Goal: Obtain resource: Download file/media

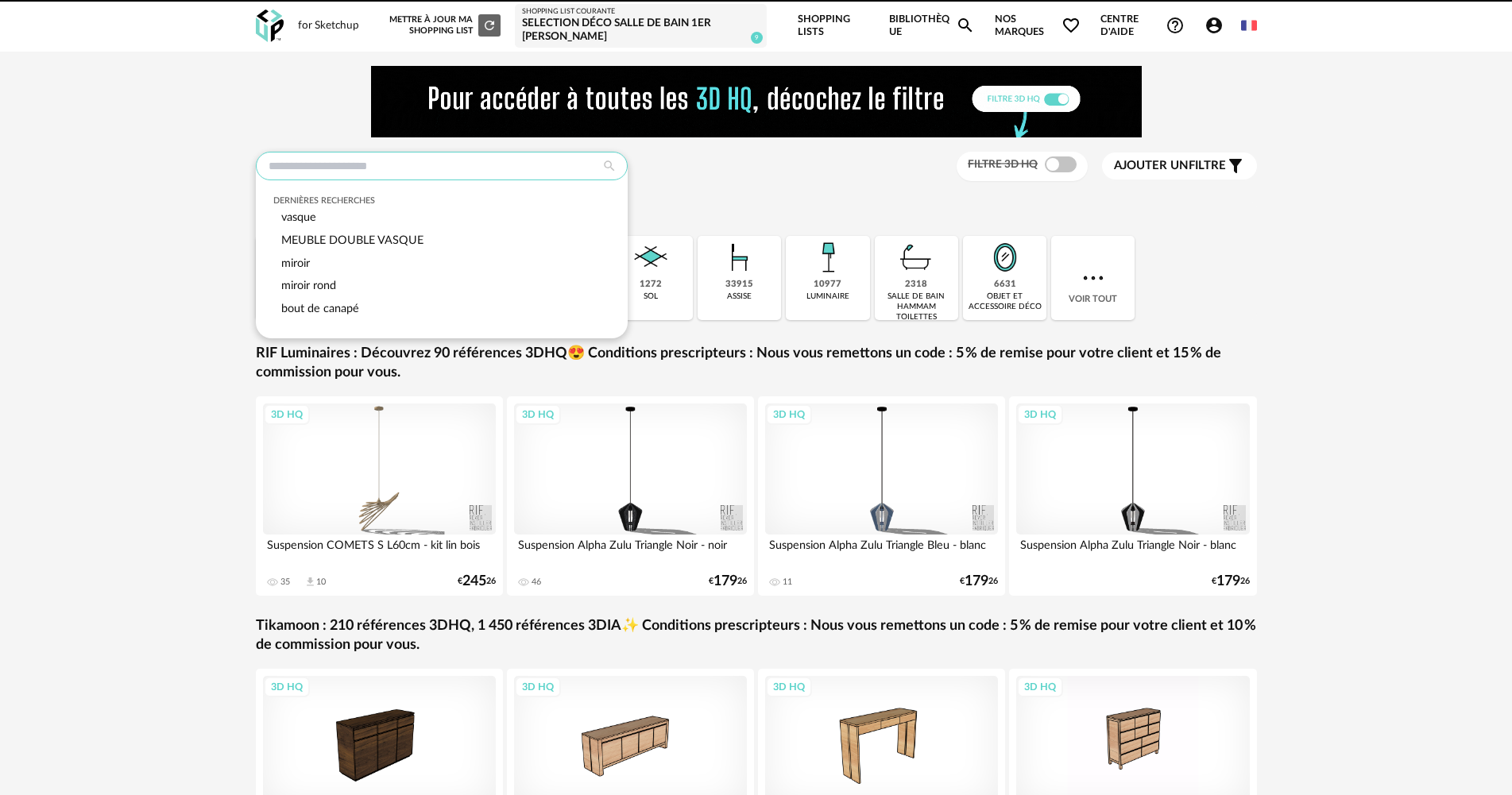
click at [319, 164] on input "text" at bounding box center [442, 165] width 372 height 28
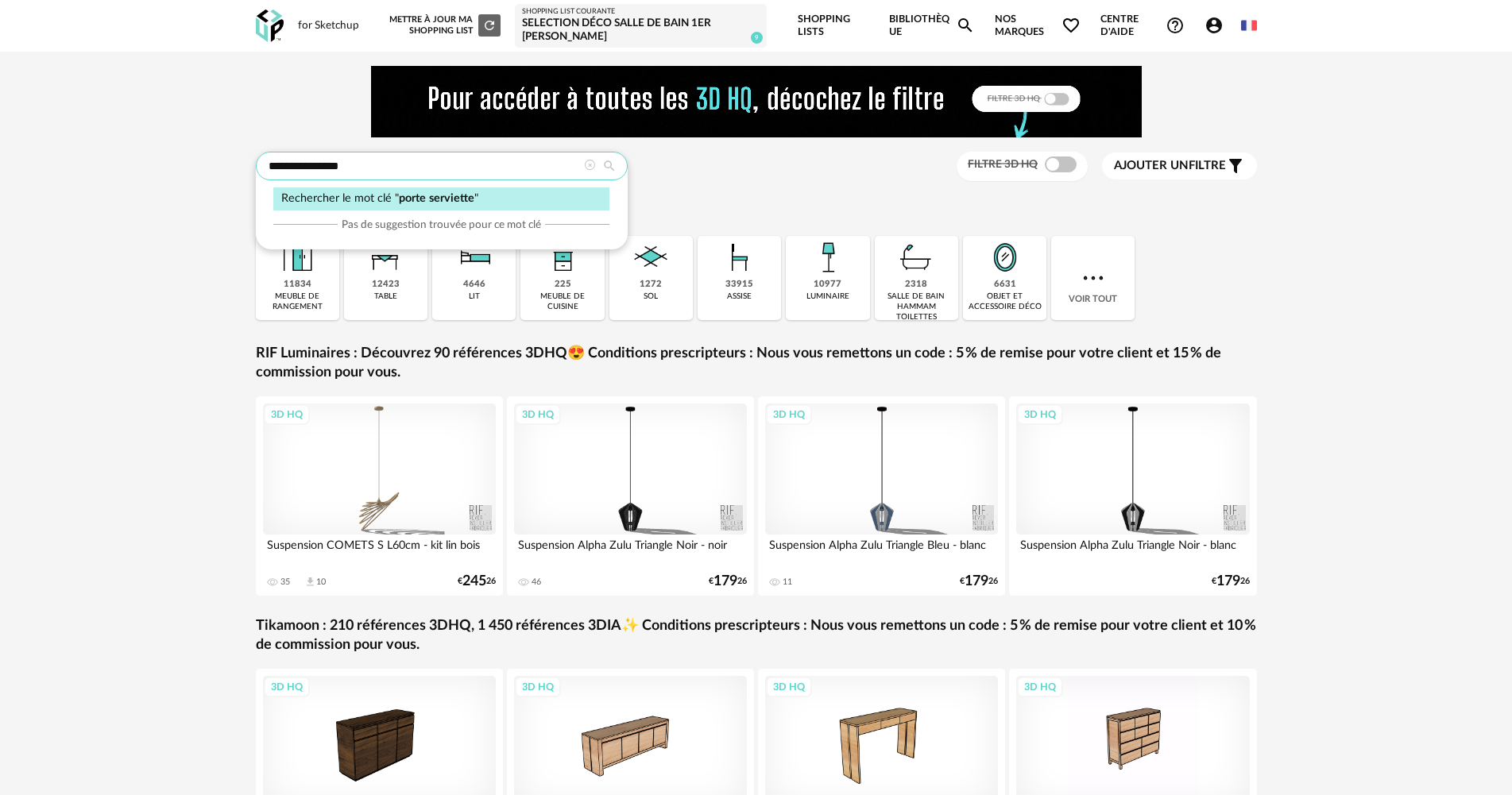
type input "**********"
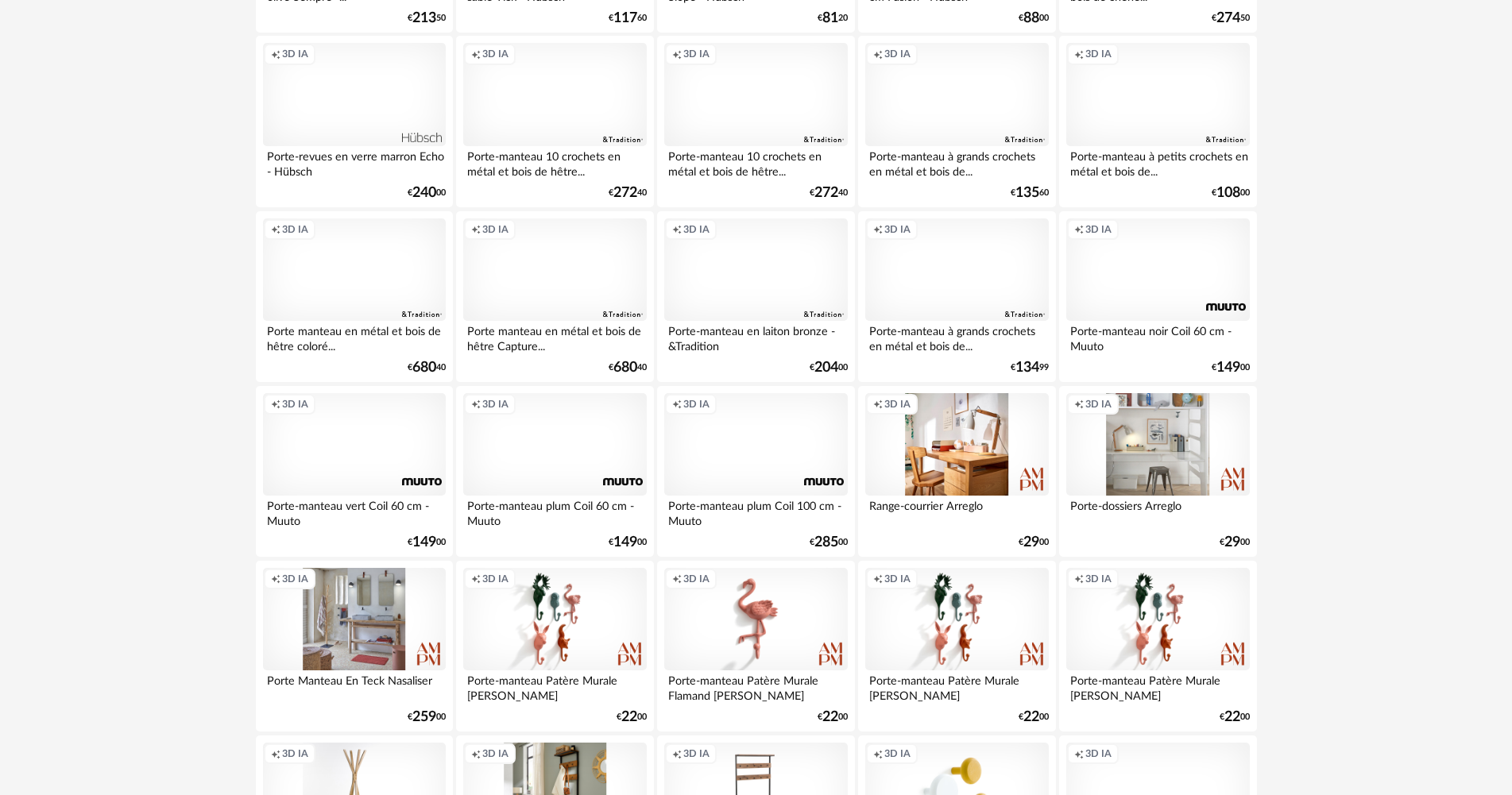
scroll to position [1522, 0]
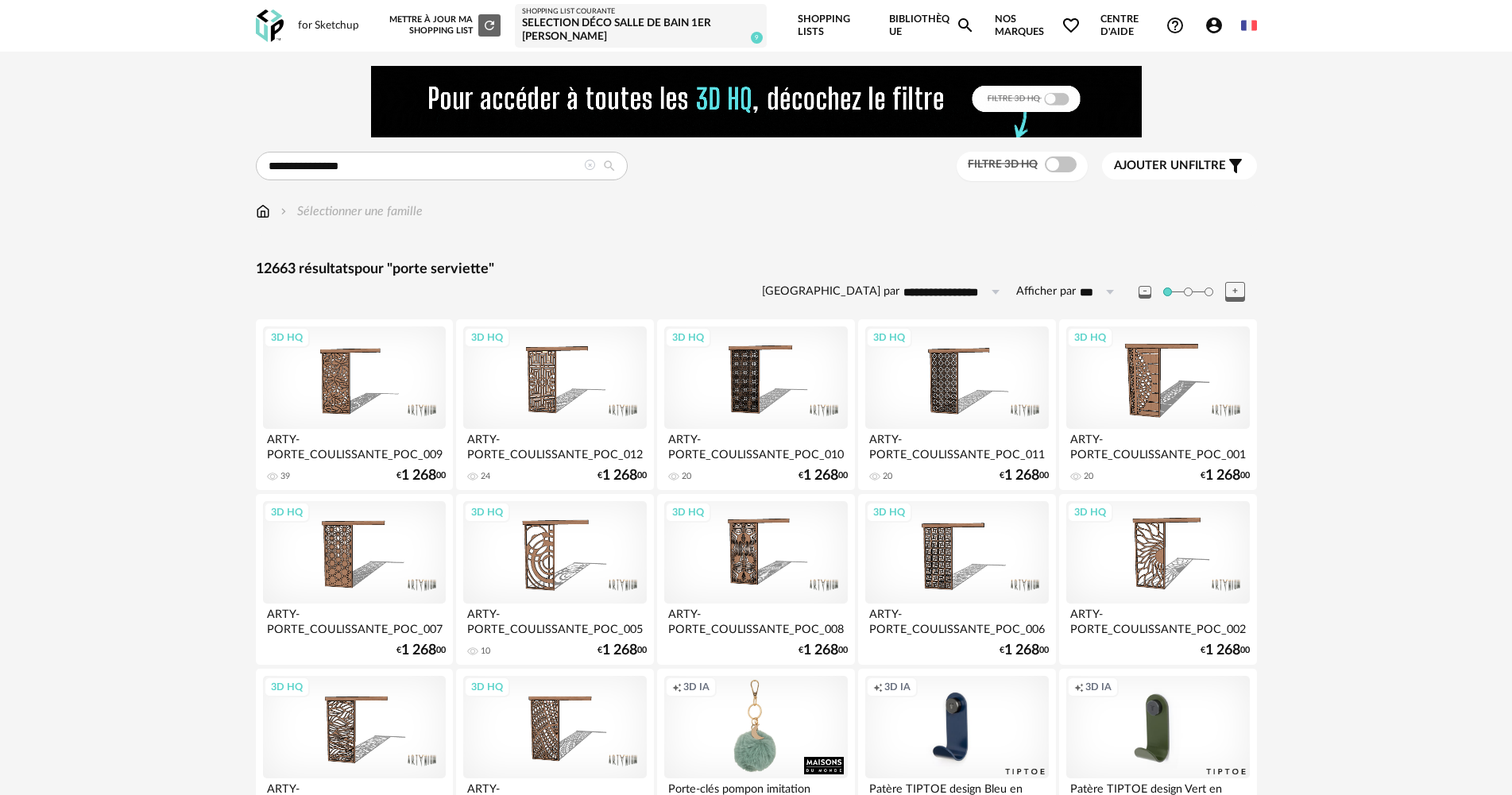
click at [1205, 27] on icon "Account Circle icon" at bounding box center [1215, 25] width 19 height 19
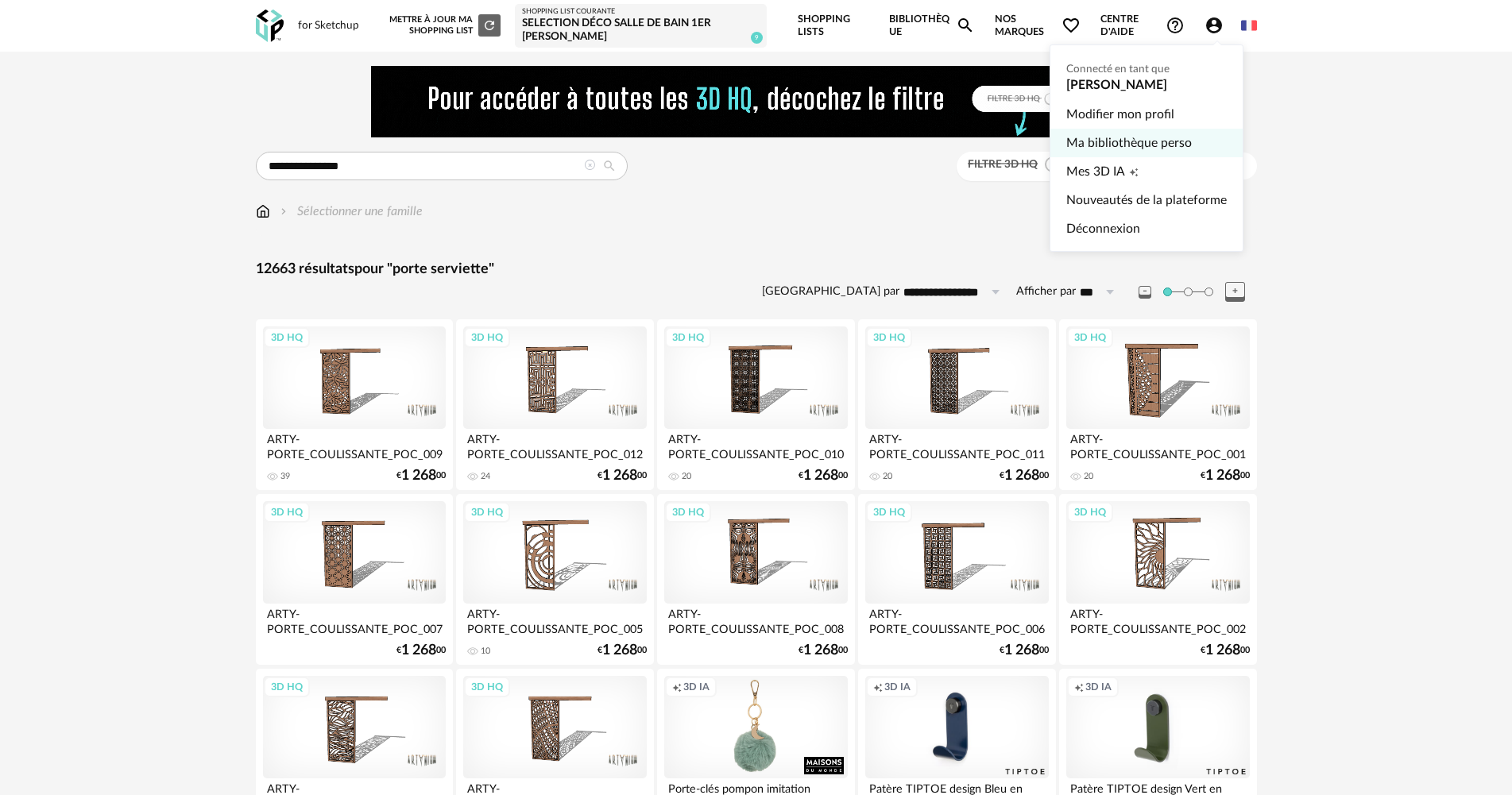
click at [1175, 137] on link "Ma bibliothèque perso" at bounding box center [1146, 143] width 160 height 28
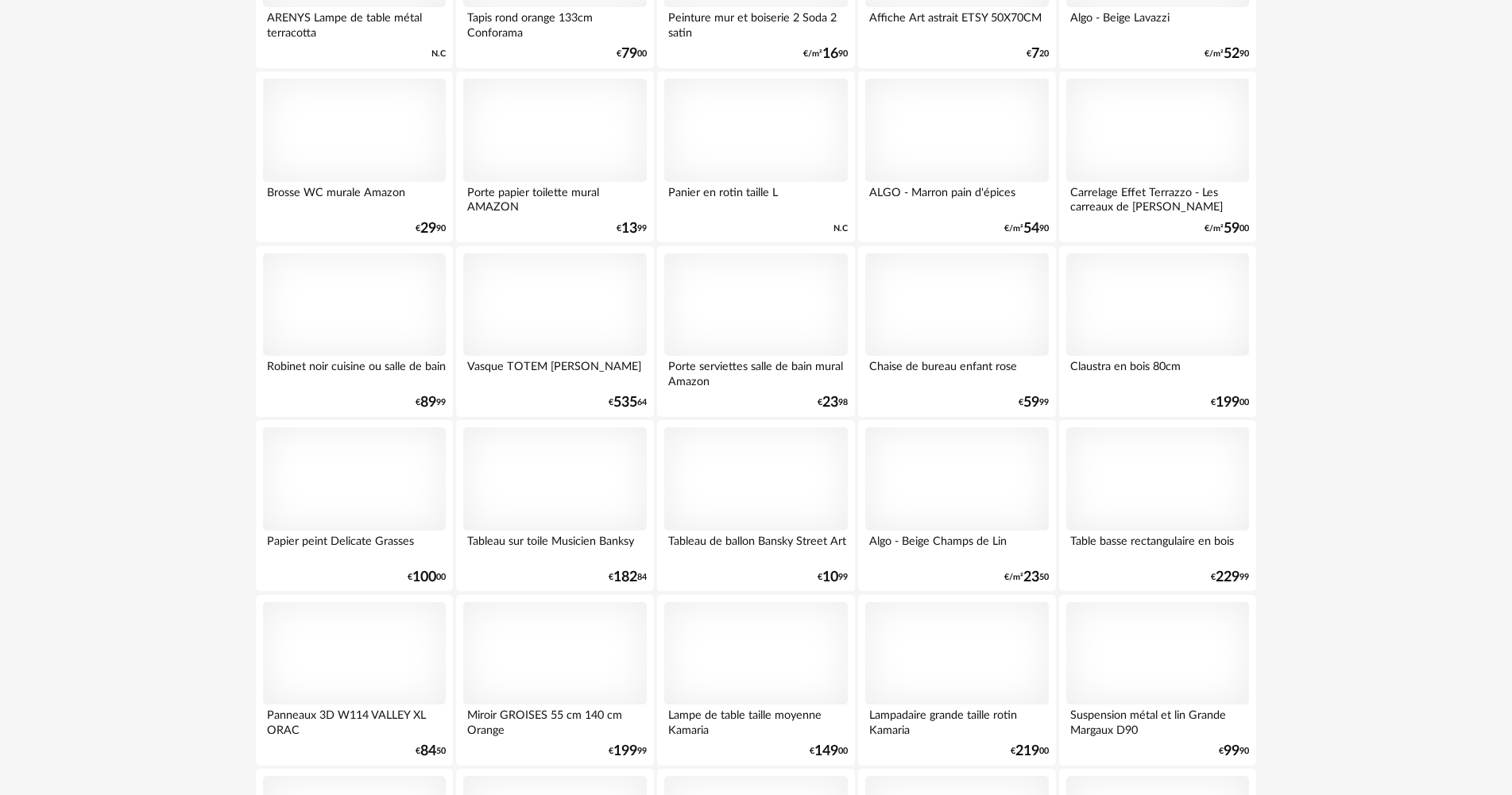
scroll to position [11325, 0]
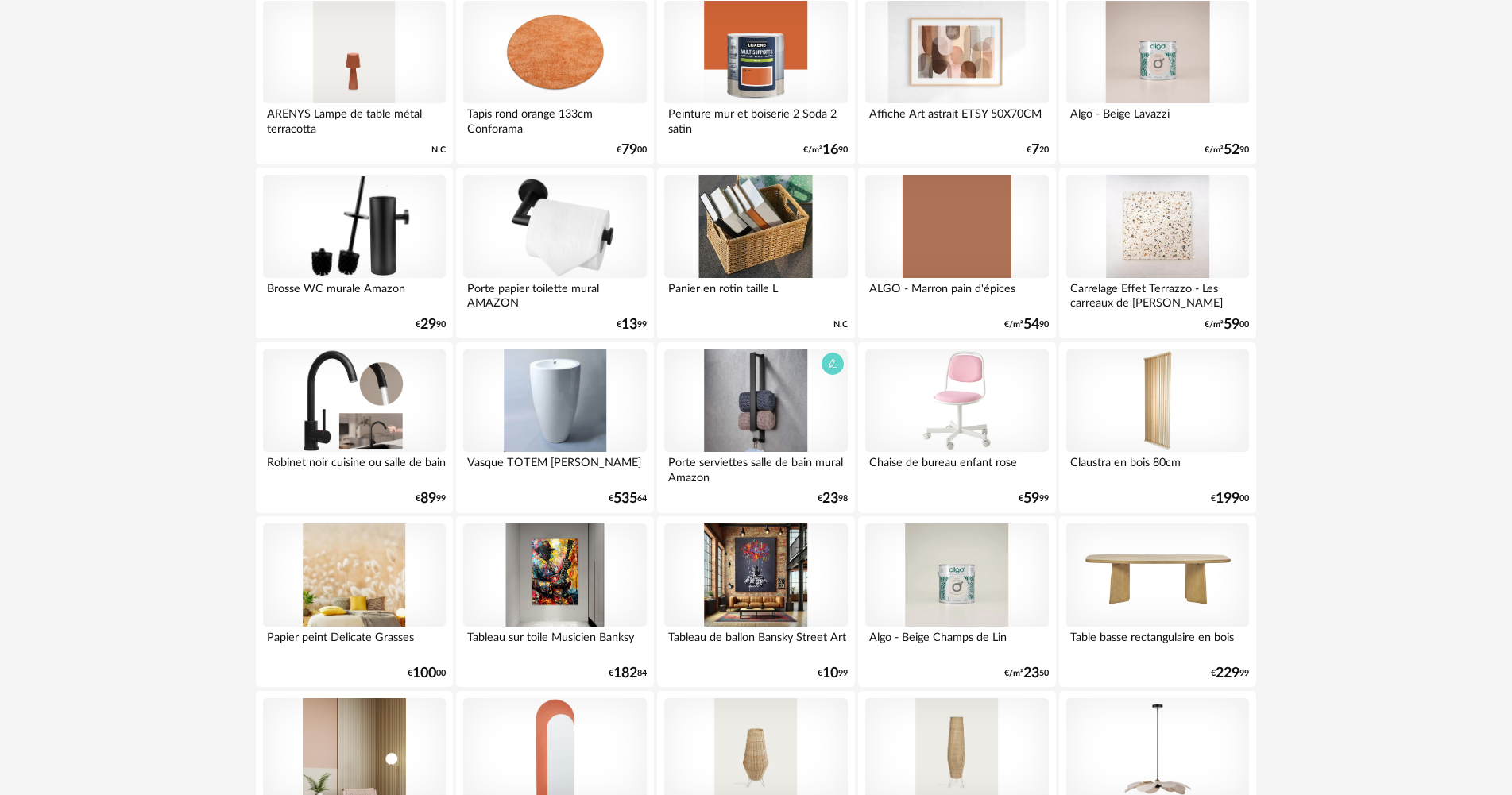
click at [807, 395] on div at bounding box center [756, 401] width 183 height 103
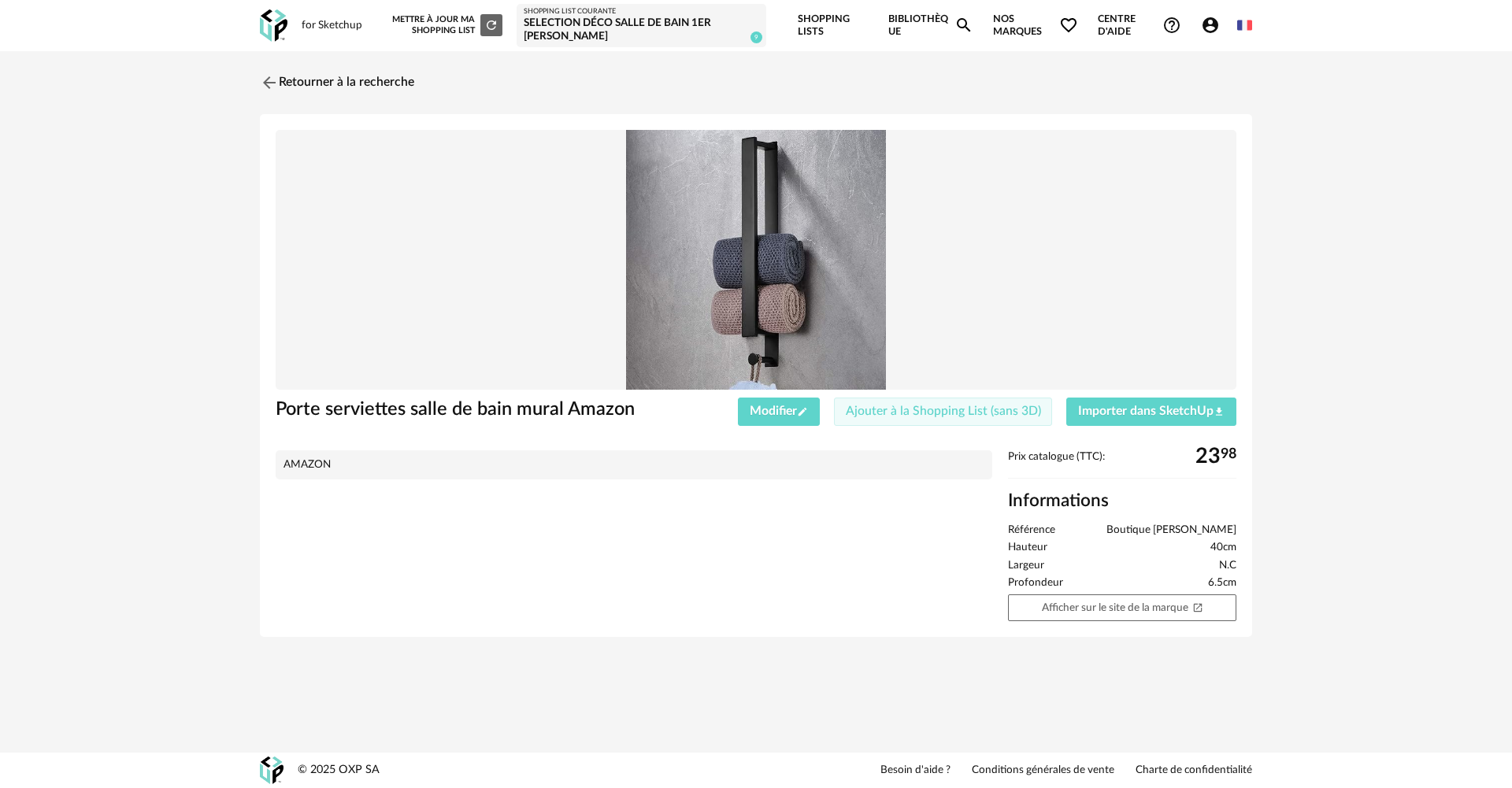
click at [914, 416] on span "Ajouter à la Shopping List (sans 3D)" at bounding box center [943, 411] width 195 height 13
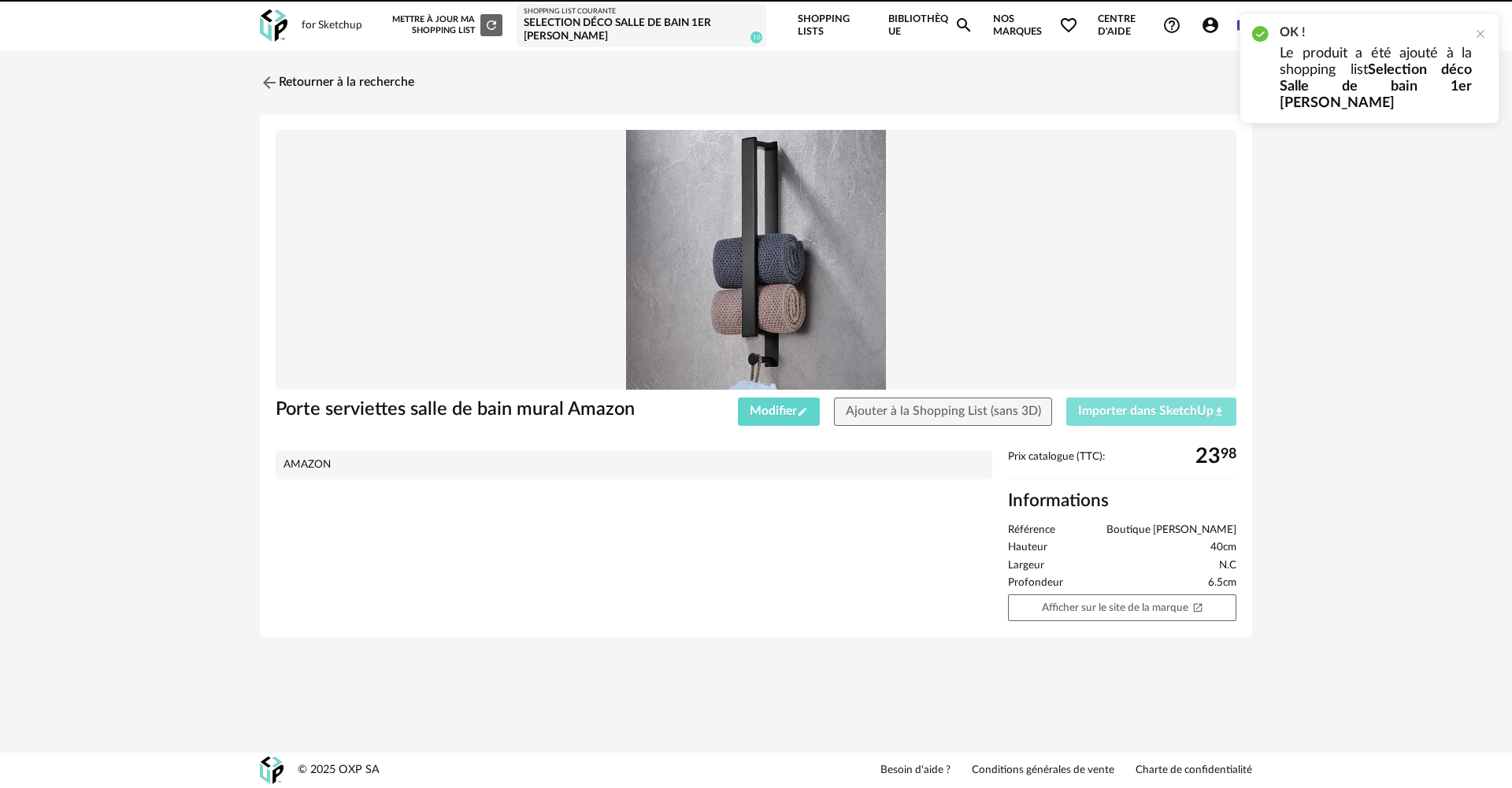
click at [1114, 414] on span "Importer dans SketchUp Download icon" at bounding box center [1151, 411] width 146 height 13
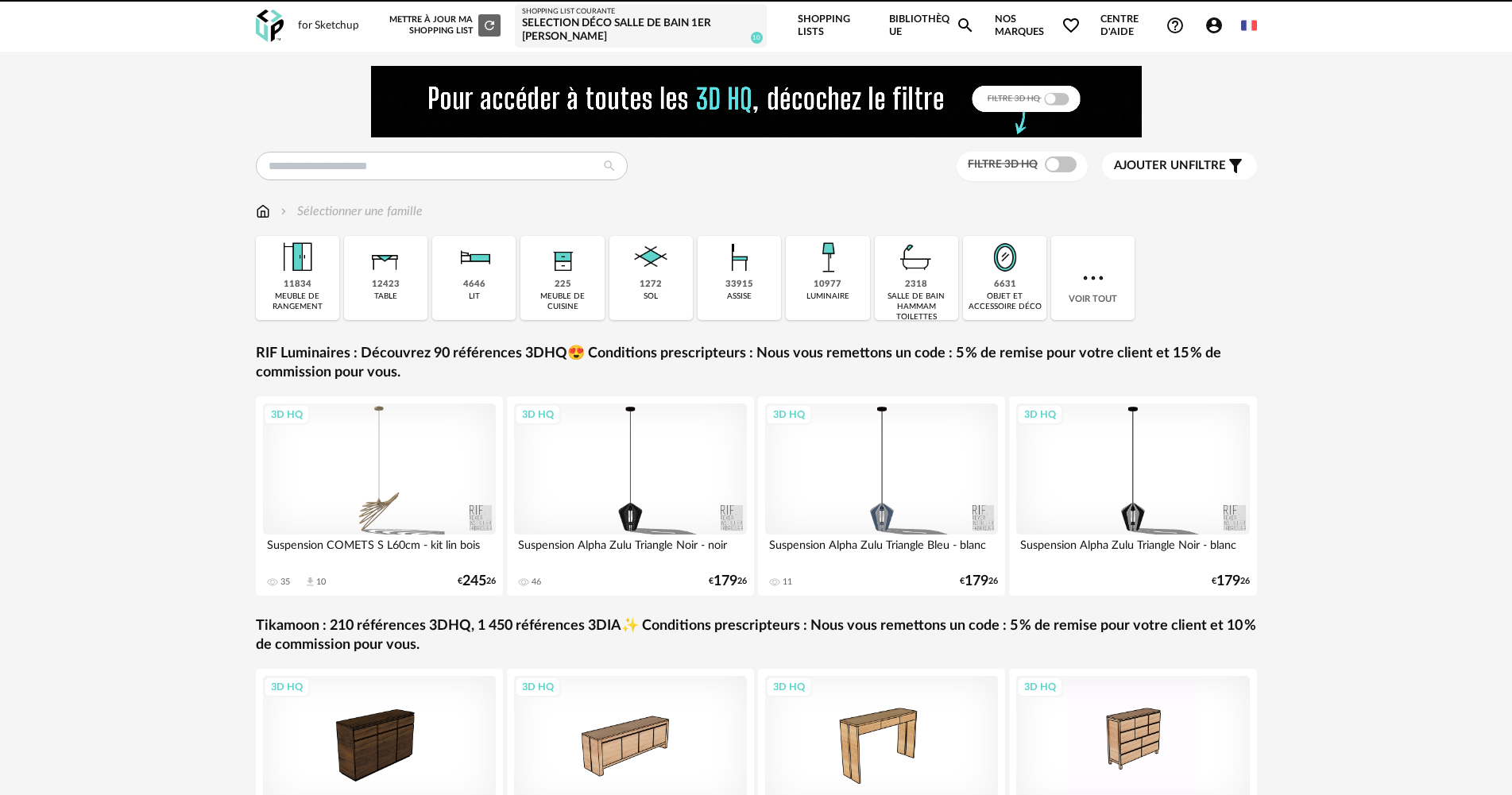
click at [558, 30] on div "Selection déco Salle de bain 1er [PERSON_NAME]" at bounding box center [641, 30] width 238 height 28
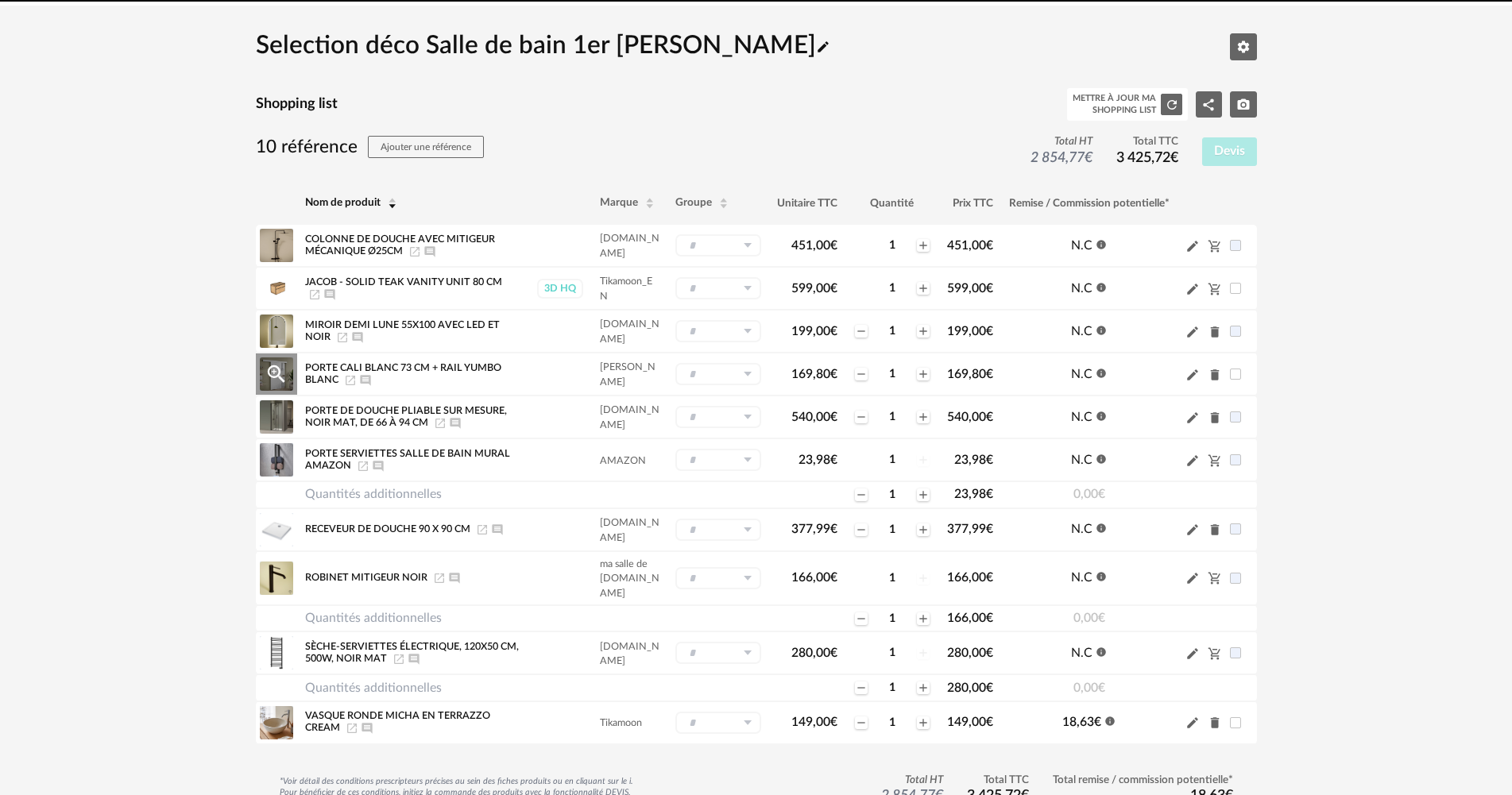
scroll to position [142, 0]
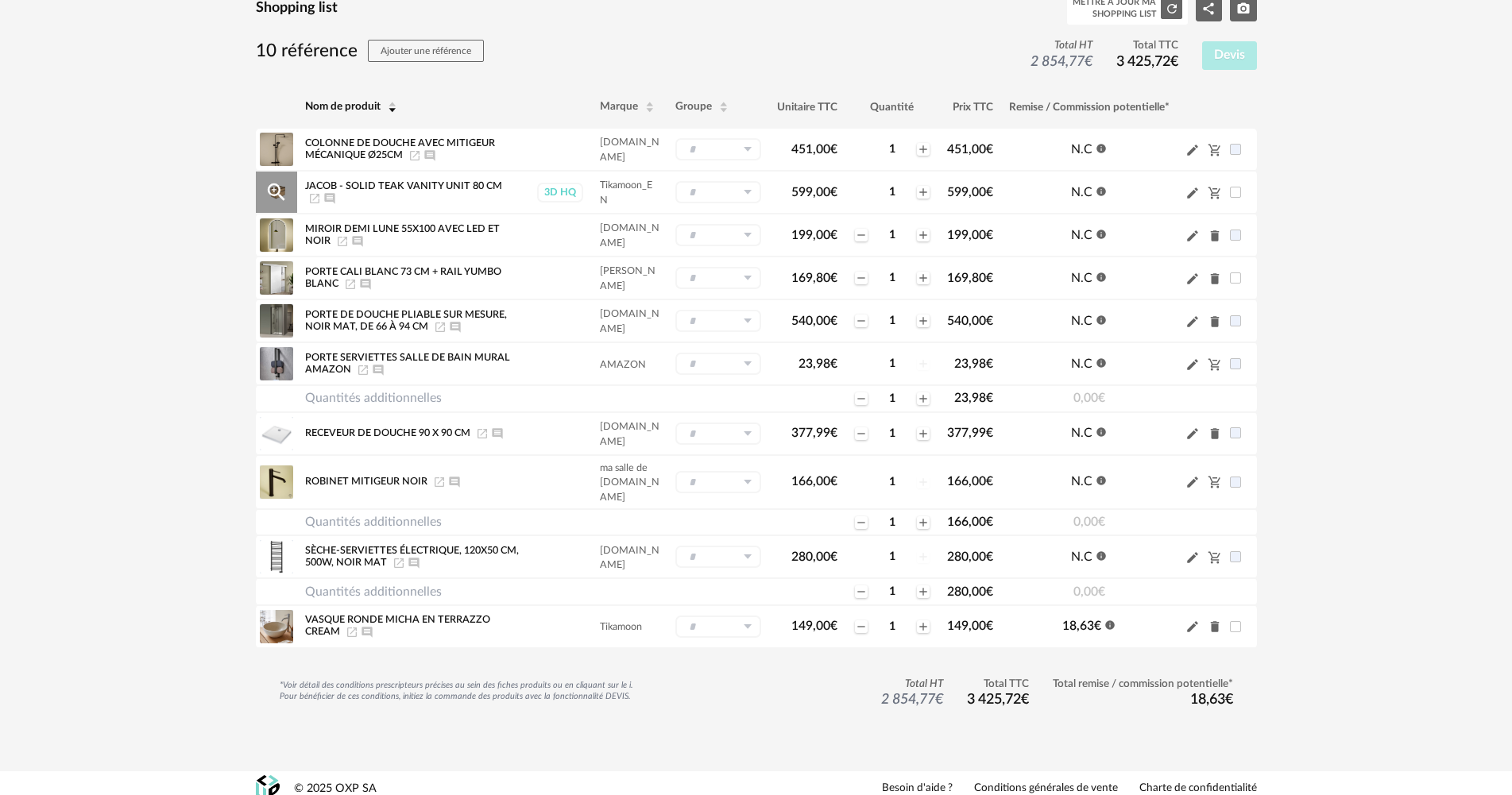
click at [321, 192] on icon "Launch icon" at bounding box center [315, 198] width 13 height 13
